Goal: Check status: Check status

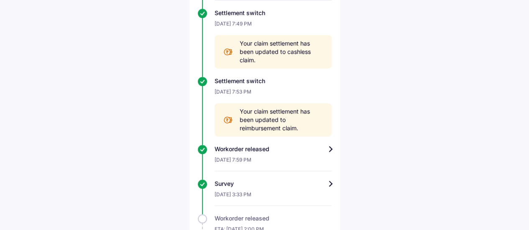
scroll to position [417, 0]
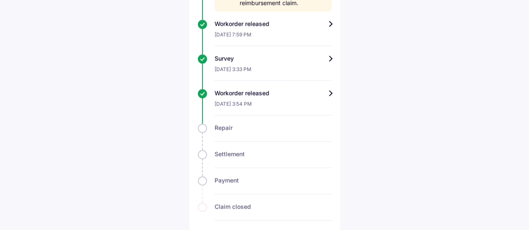
scroll to position [612, 0]
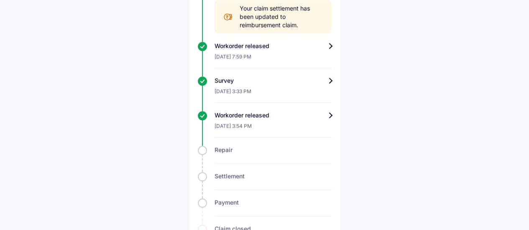
scroll to position [589, 0]
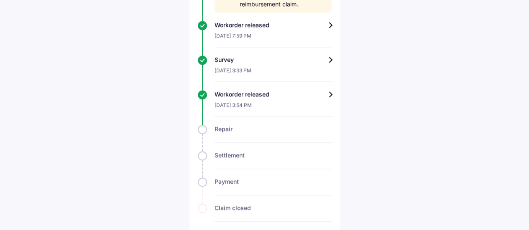
scroll to position [616, 0]
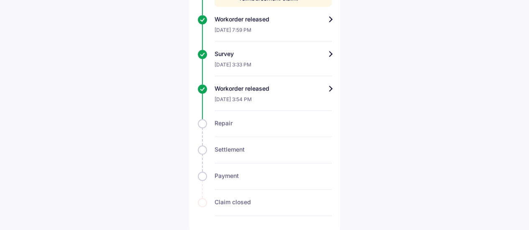
click at [326, 88] on div "Workorder released" at bounding box center [273, 88] width 117 height 8
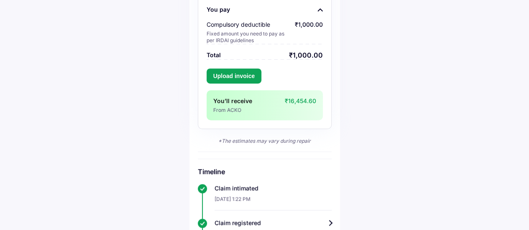
scroll to position [171, 0]
click at [227, 81] on button "Upload invoice" at bounding box center [234, 76] width 55 height 15
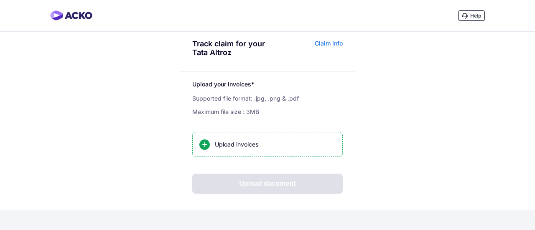
click at [471, 14] on span "Help" at bounding box center [475, 16] width 11 height 6
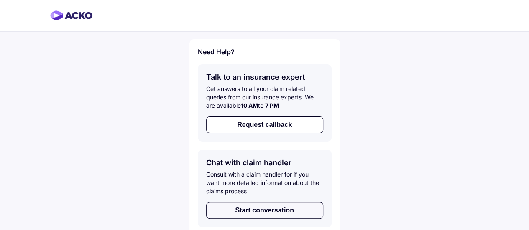
click at [275, 211] on button "Start conversation" at bounding box center [264, 210] width 117 height 17
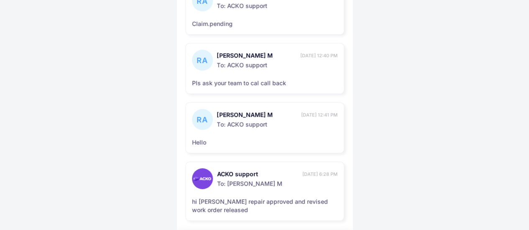
scroll to position [153, 0]
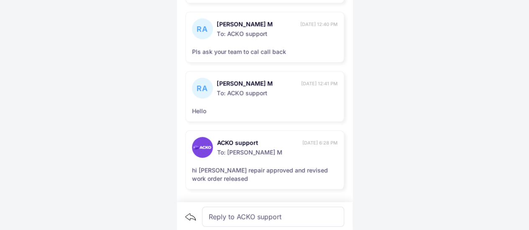
click at [244, 55] on div "Pls ask your team to cal call back" at bounding box center [265, 52] width 146 height 8
click at [250, 215] on div "Reply to ACKO support" at bounding box center [273, 217] width 142 height 20
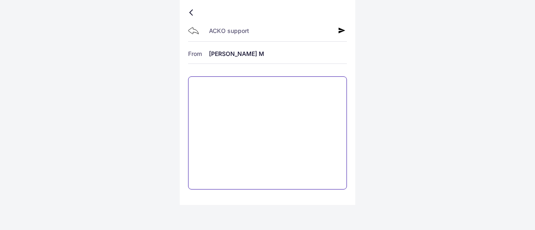
click at [228, 114] on textarea at bounding box center [267, 133] width 159 height 113
type textarea "**********"
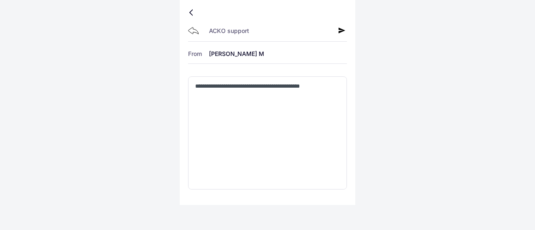
click at [378, 107] on div "**********" at bounding box center [267, 115] width 535 height 230
click at [341, 30] on icon at bounding box center [342, 30] width 7 height 7
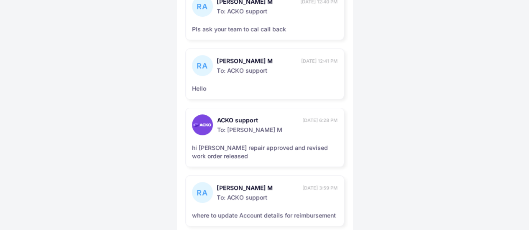
scroll to position [212, 0]
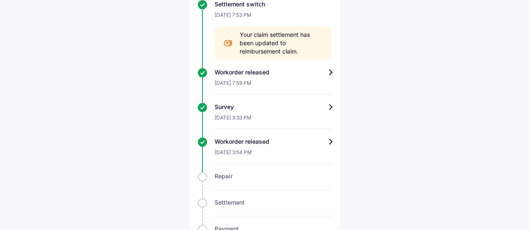
scroll to position [566, 0]
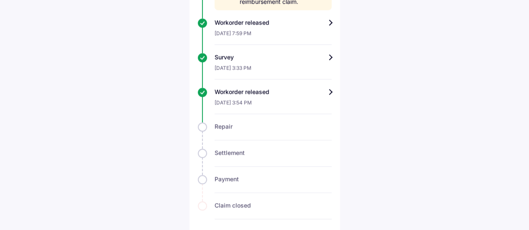
scroll to position [616, 0]
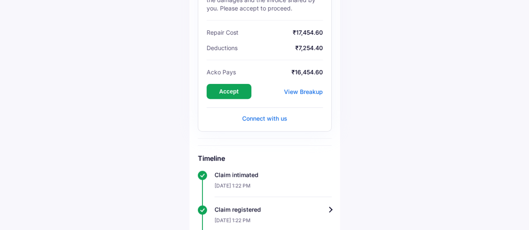
scroll to position [152, 0]
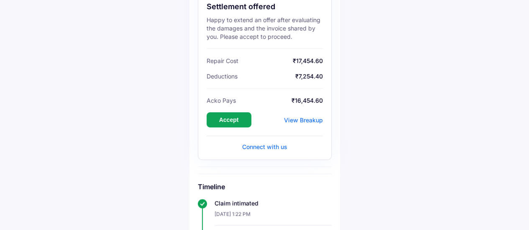
scroll to position [128, 0]
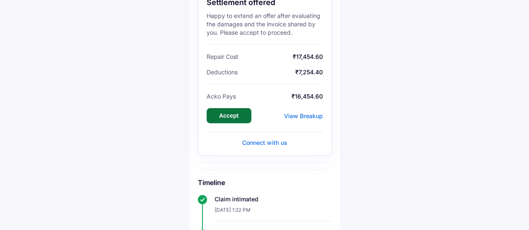
click at [237, 117] on button "Accept" at bounding box center [229, 115] width 45 height 15
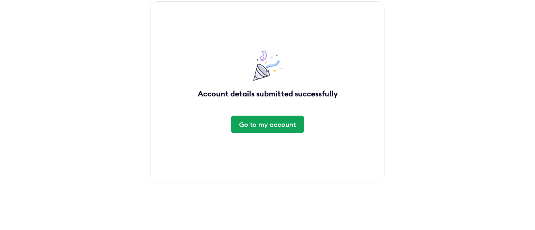
click at [284, 154] on div "Account details submitted successfully Go to my account" at bounding box center [268, 91] width 234 height 181
click at [257, 62] on div "Account details submitted successfully Go to my account" at bounding box center [268, 91] width 234 height 181
click at [262, 125] on div "Go to my account" at bounding box center [267, 124] width 57 height 9
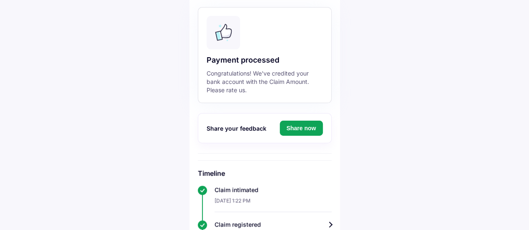
scroll to position [70, 0]
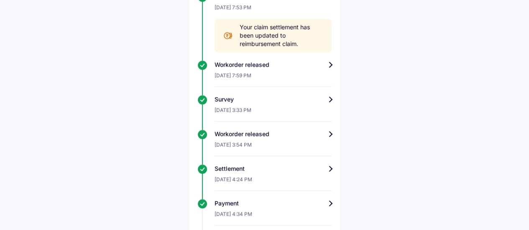
scroll to position [507, 0]
